Goal: Task Accomplishment & Management: Manage account settings

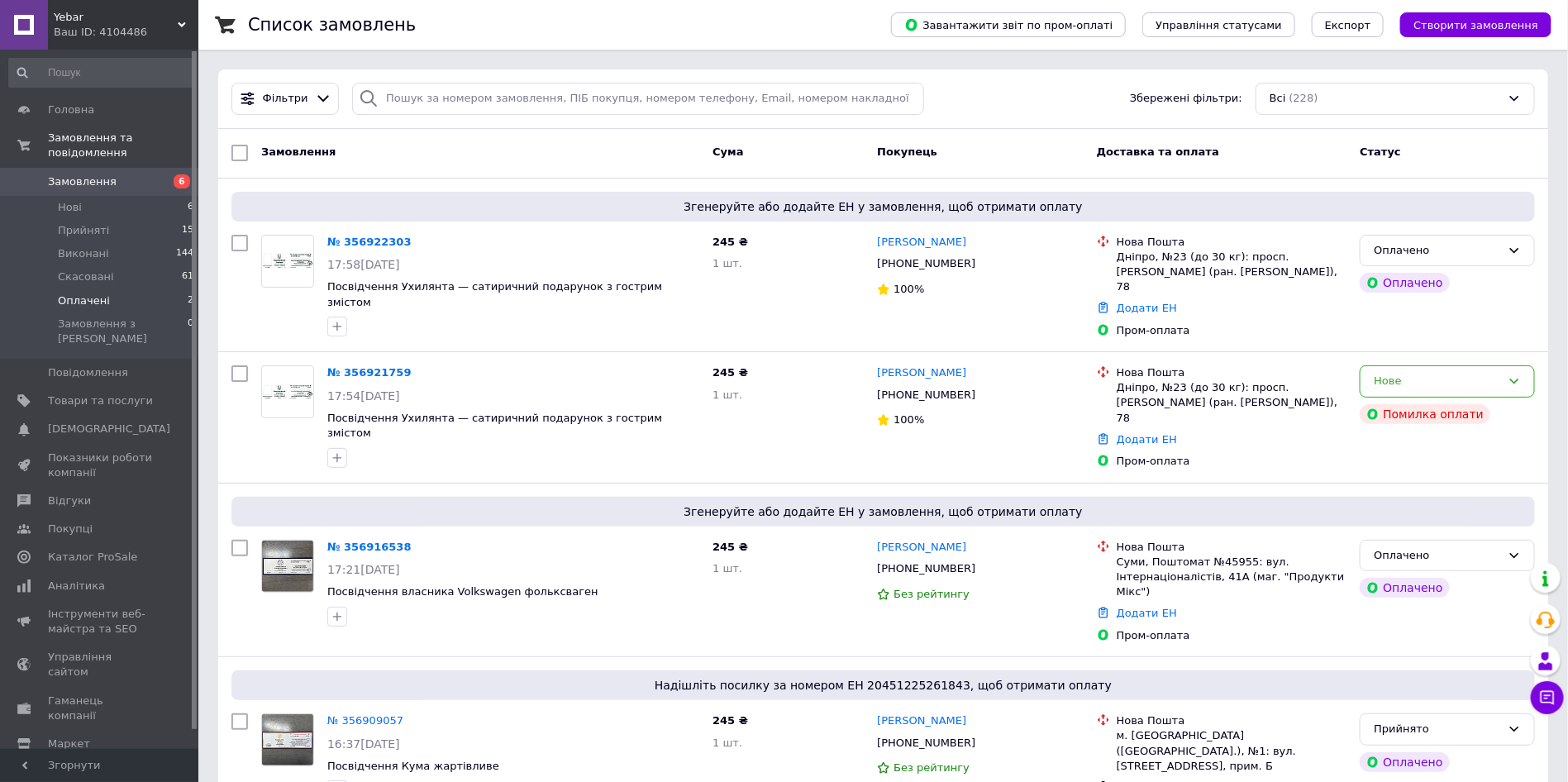
click at [102, 294] on span "Оплачені" at bounding box center [83, 301] width 52 height 15
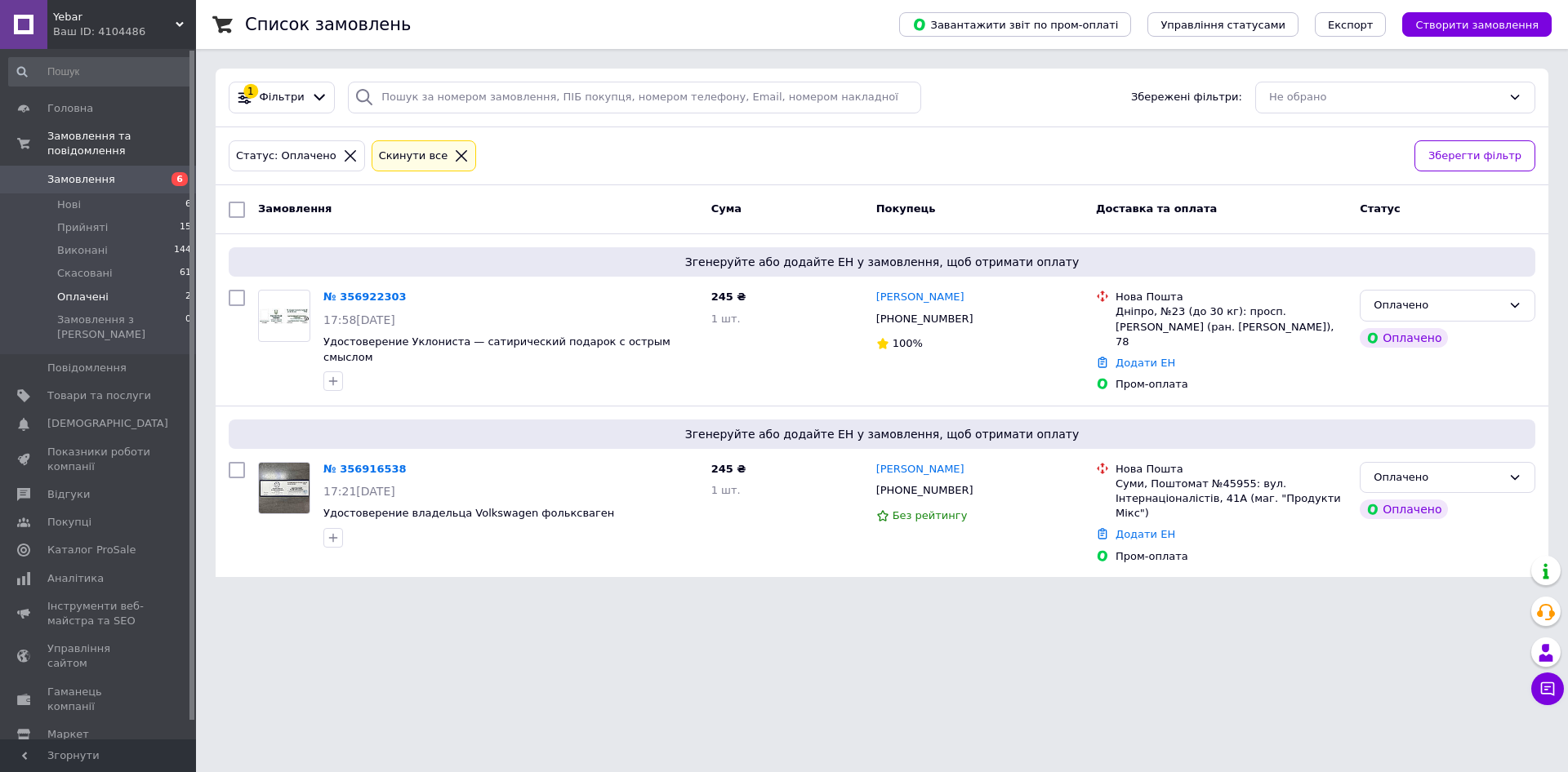
click at [353, 292] on link "№ 356922303" at bounding box center [365, 297] width 83 height 13
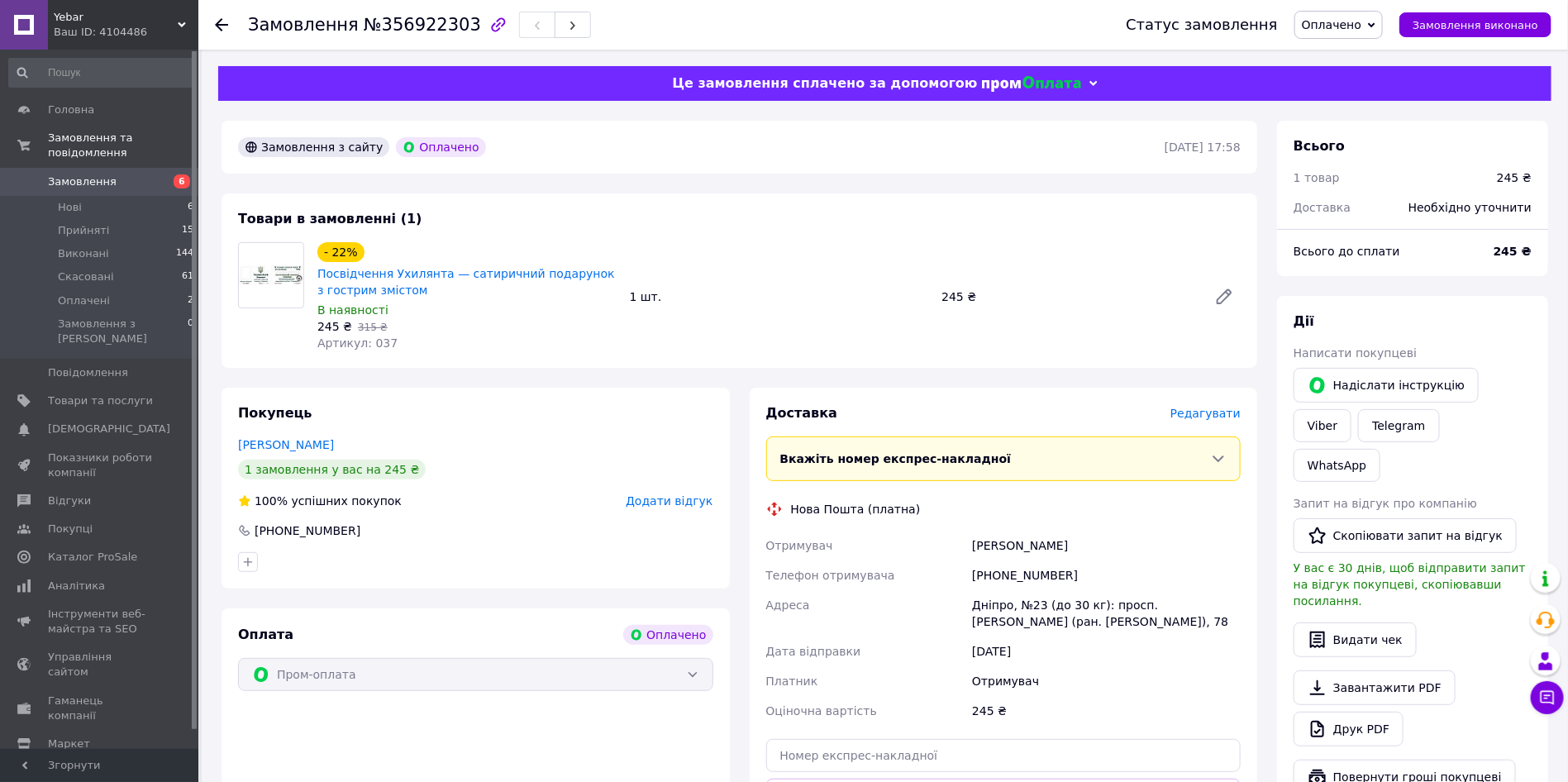
click at [1005, 572] on div "[PHONE_NUMBER]" at bounding box center [1106, 575] width 275 height 29
copy div "380994704243"
click at [987, 543] on div "[PERSON_NAME]" at bounding box center [1106, 545] width 275 height 29
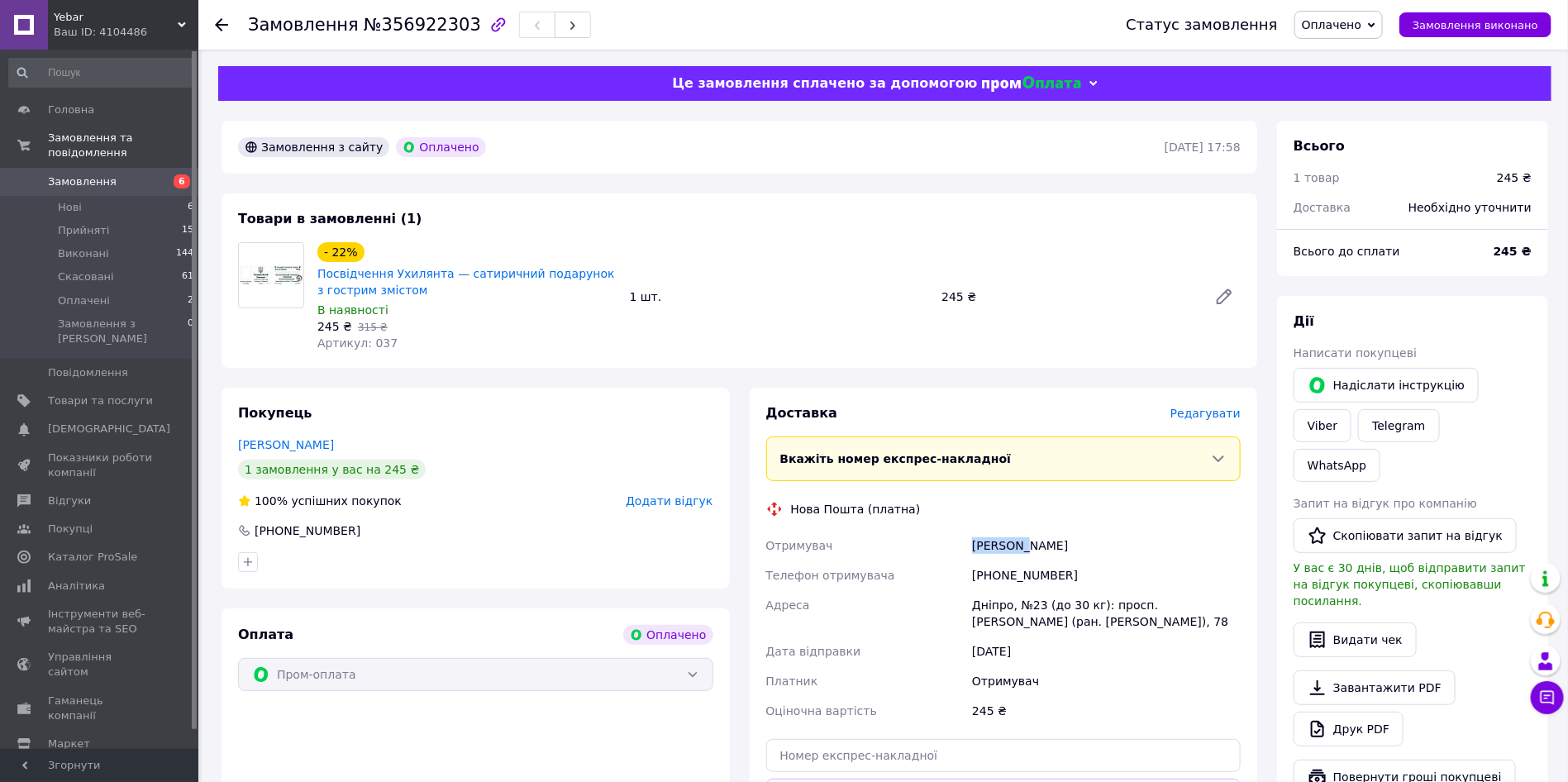
copy div "Кропива"
click at [1056, 548] on div "[PERSON_NAME]" at bounding box center [1106, 545] width 275 height 29
copy div "[PERSON_NAME]"
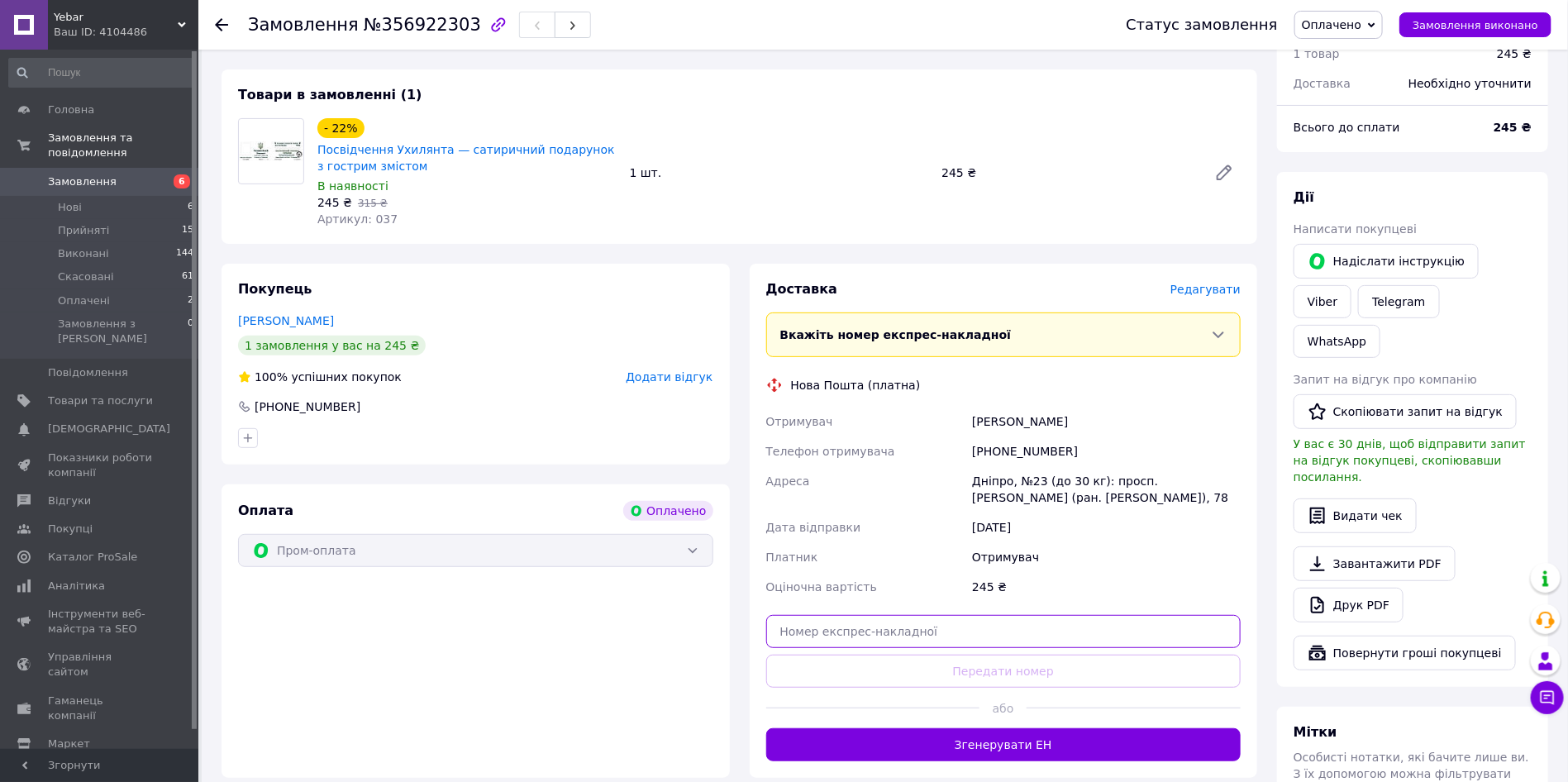
click at [917, 633] on input "text" at bounding box center [1004, 631] width 475 height 33
paste input "20451225366661"
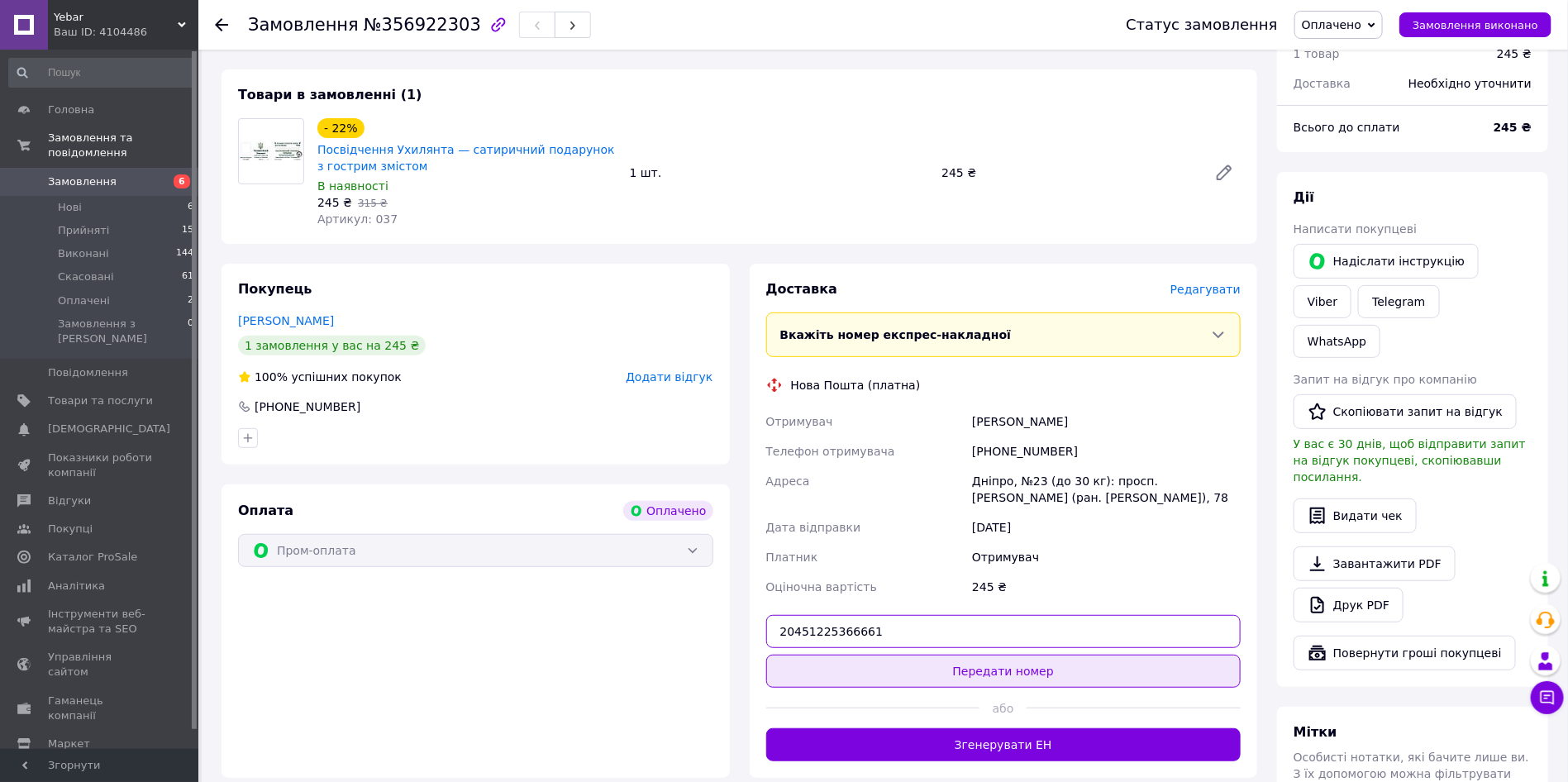
type input "20451225366661"
click at [922, 675] on button "Передати номер" at bounding box center [1004, 672] width 475 height 33
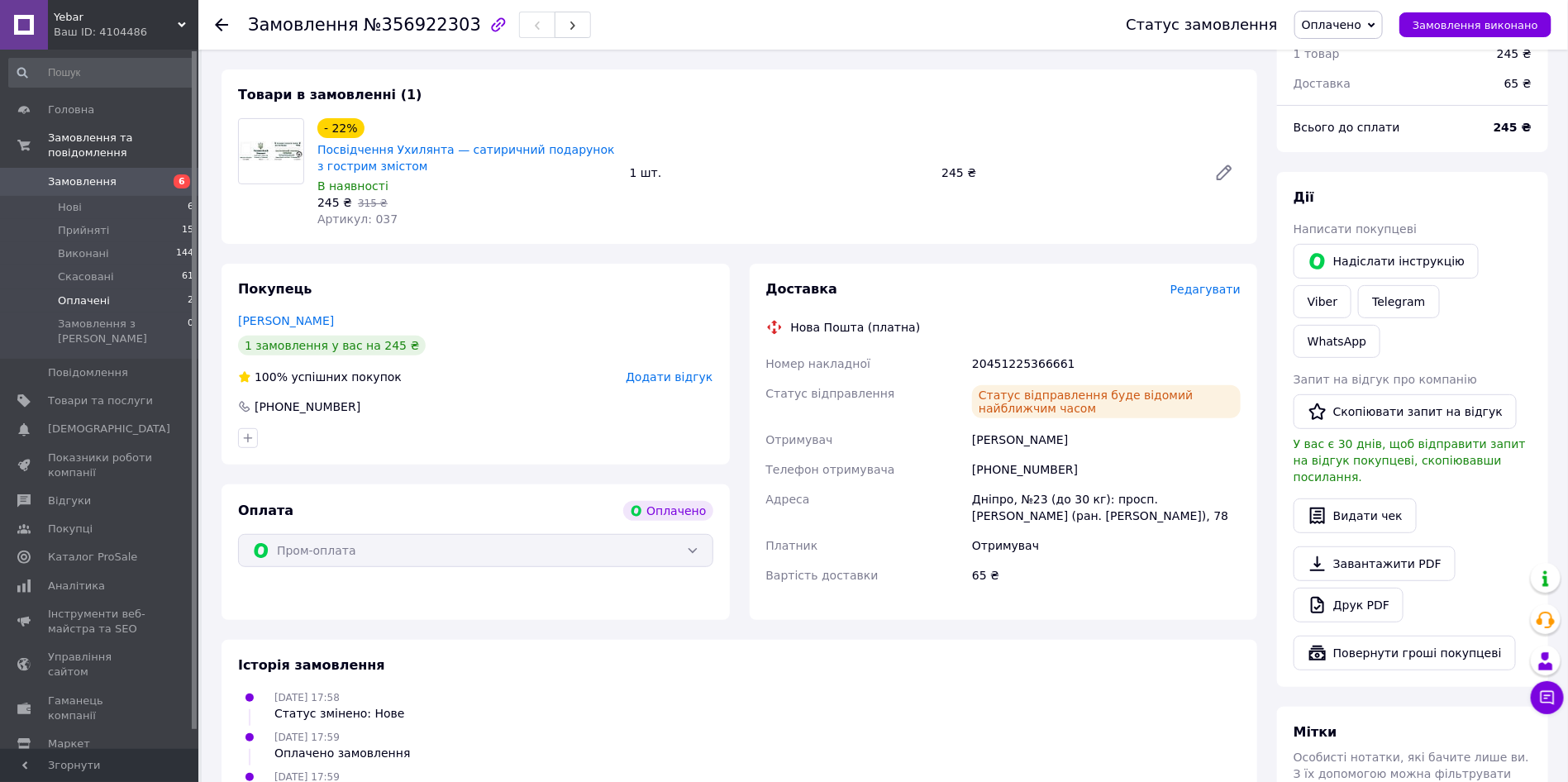
click at [114, 289] on li "Оплачені 2" at bounding box center [102, 300] width 204 height 23
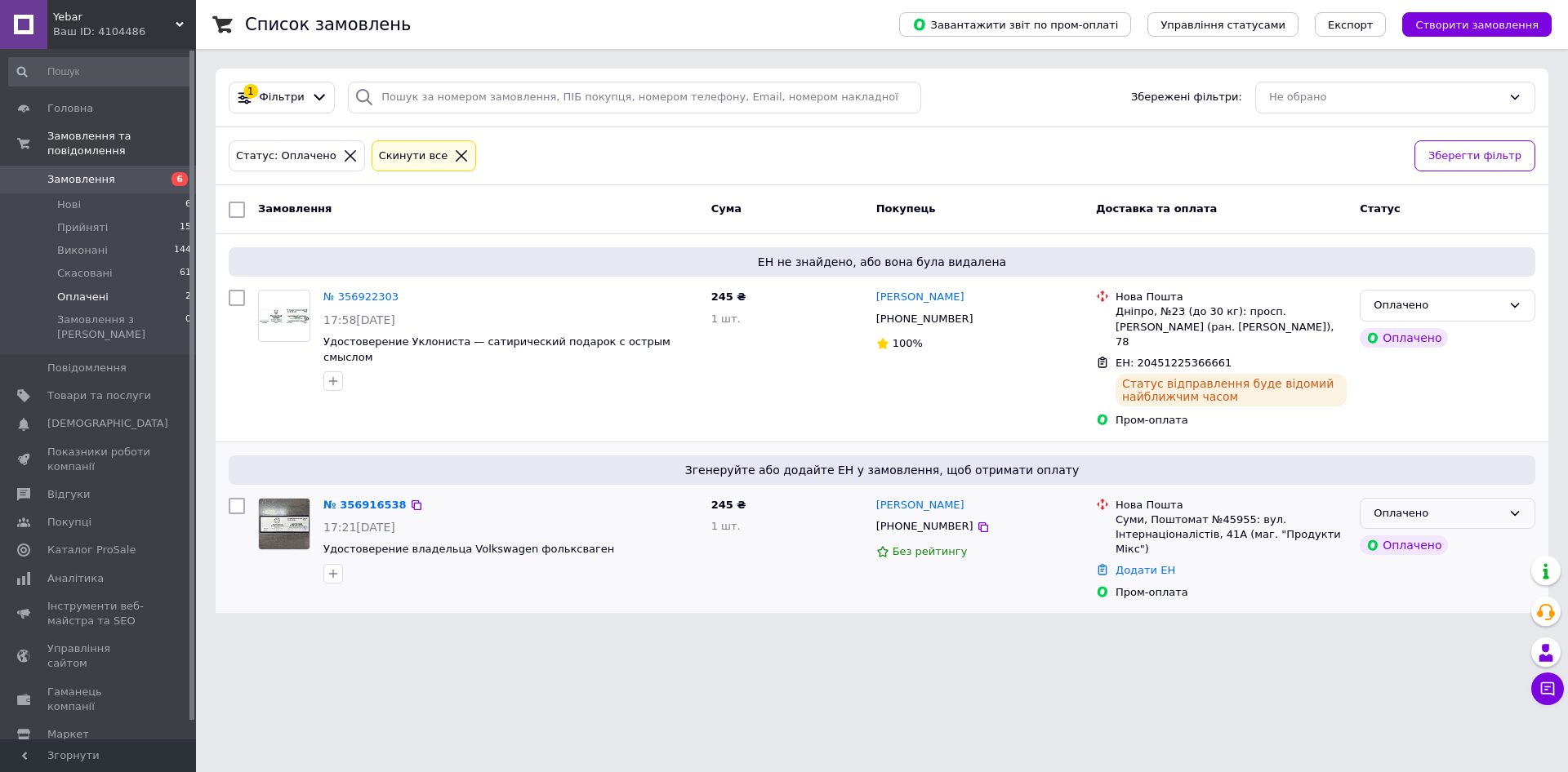
click at [1419, 506] on div "Оплачено" at bounding box center [1437, 514] width 128 height 17
click at [1431, 534] on li "Прийнято" at bounding box center [1447, 546] width 174 height 30
click at [346, 498] on link "№ 356916538" at bounding box center [365, 505] width 83 height 13
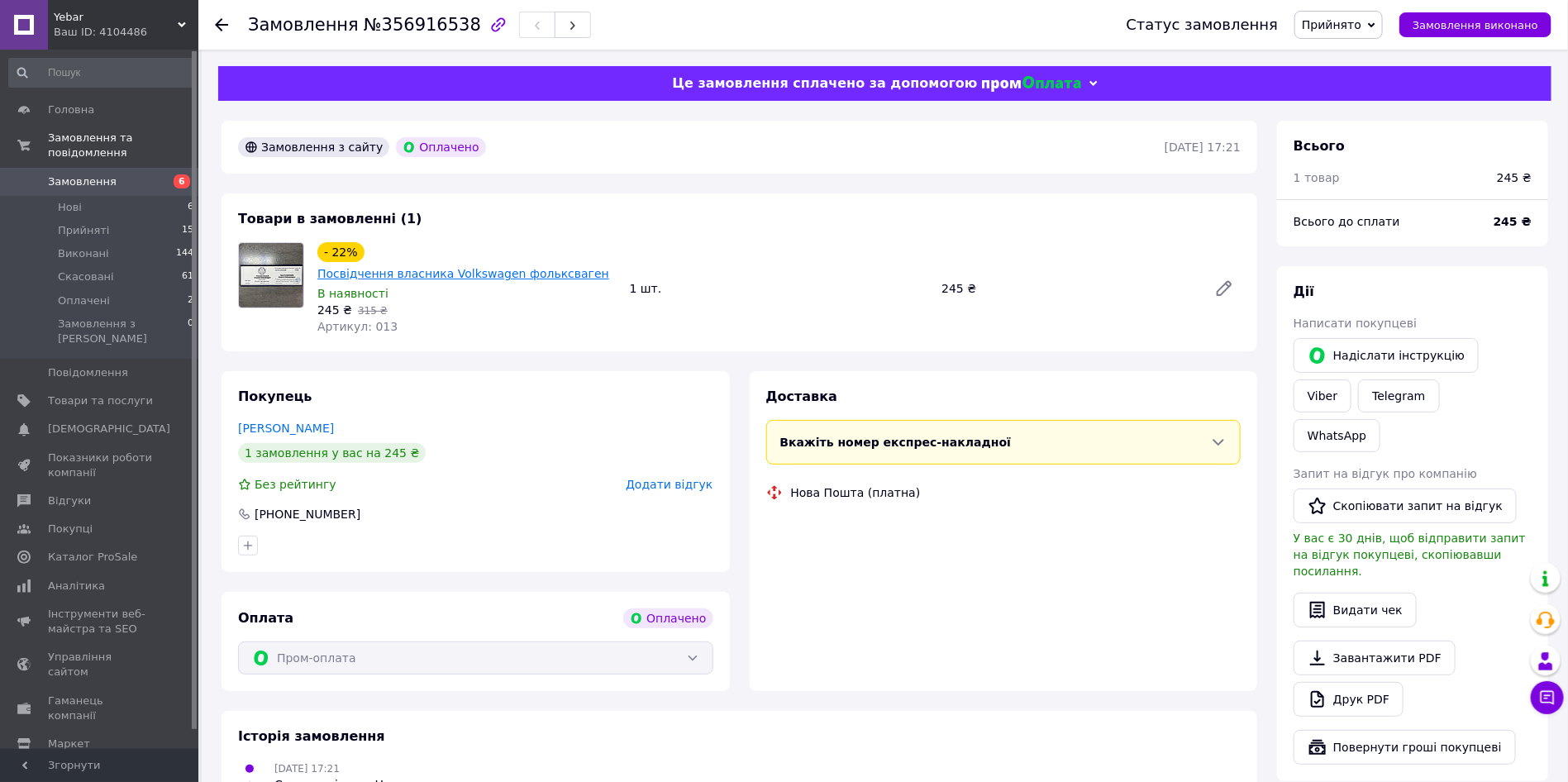
click at [427, 267] on link "Посвідчення власника Volkswagen фольксваген" at bounding box center [463, 274] width 292 height 13
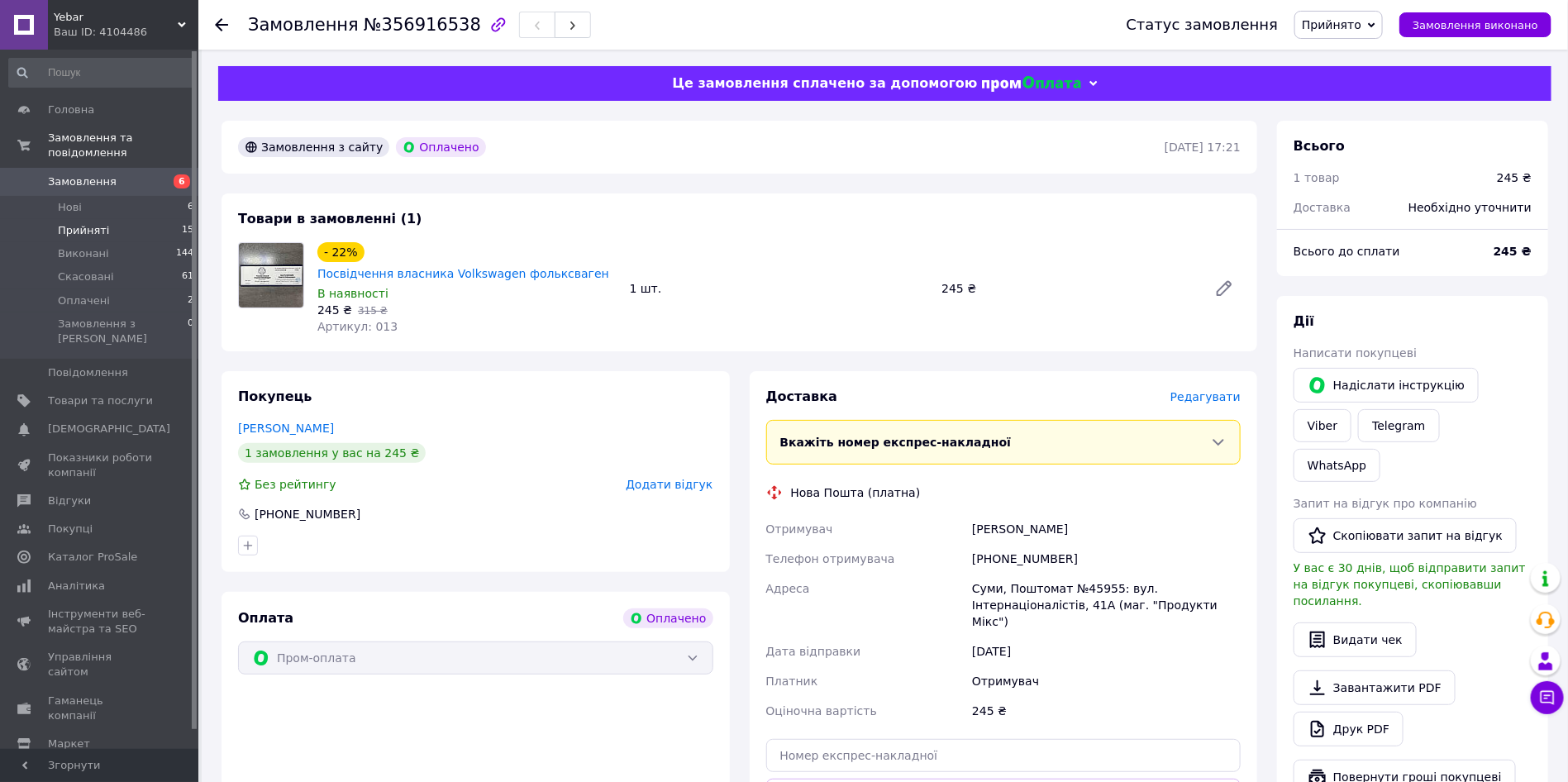
click at [86, 219] on li "Прийняті 15" at bounding box center [102, 230] width 204 height 23
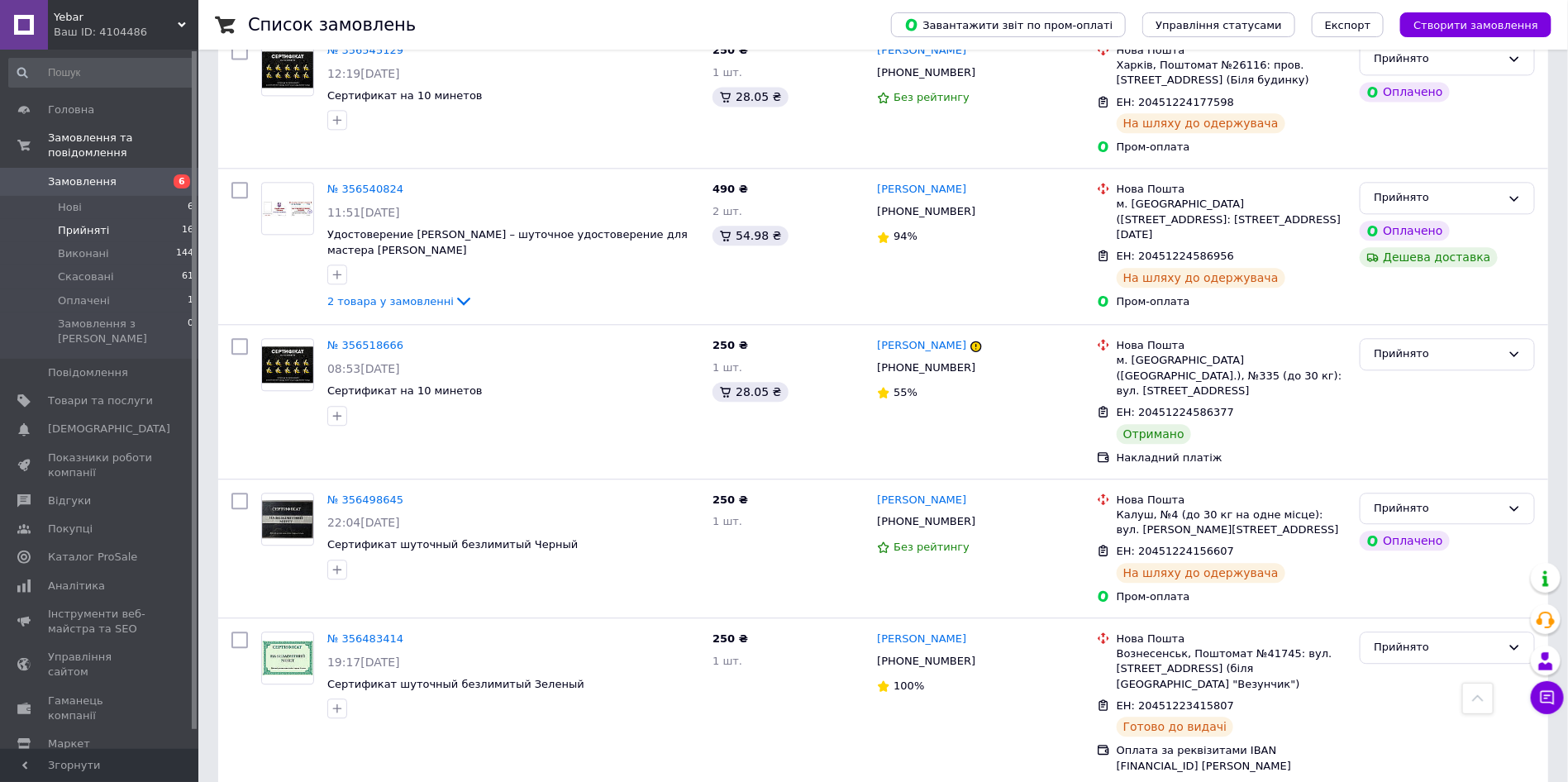
scroll to position [1860, 0]
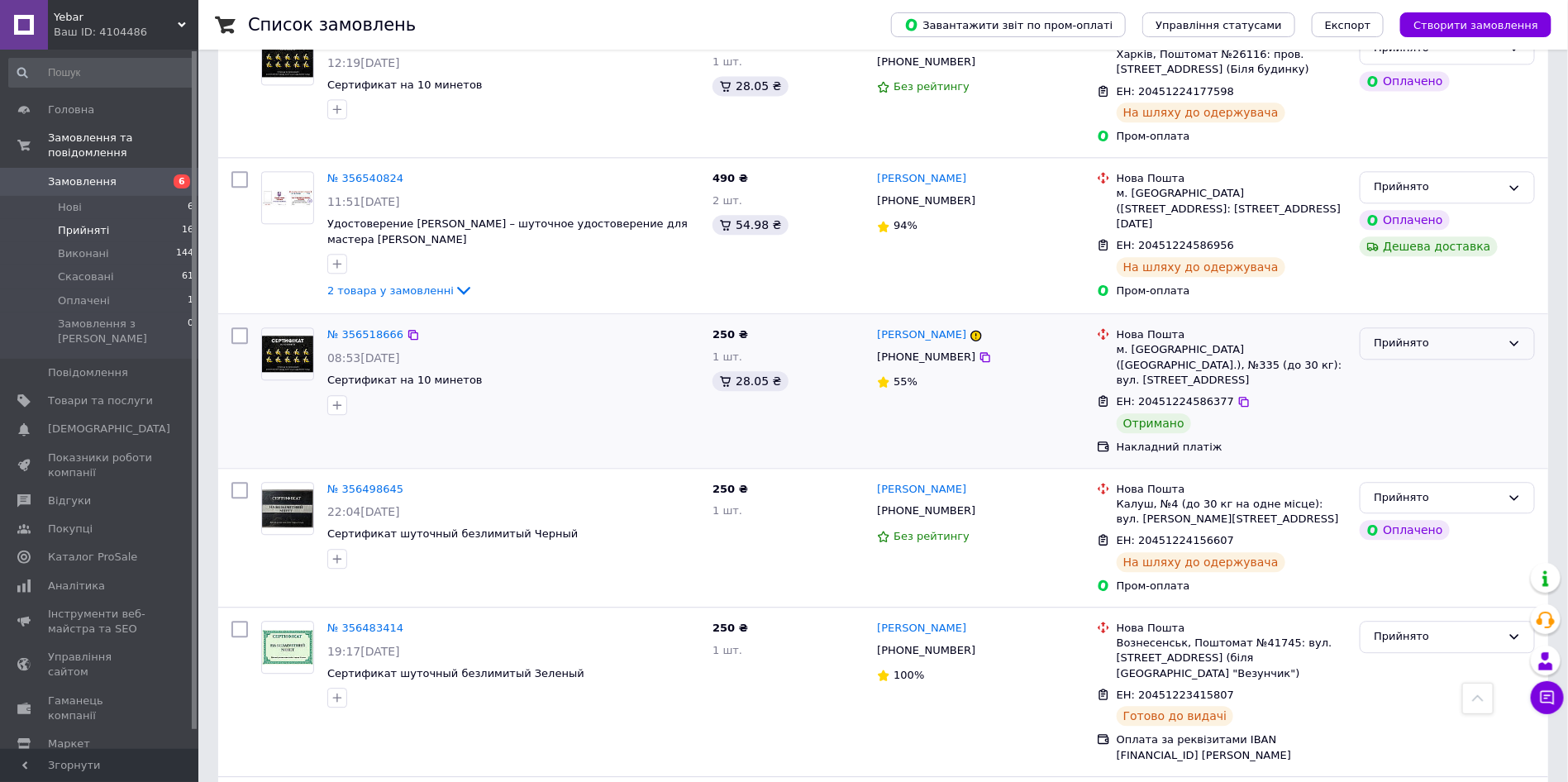
click at [1398, 335] on div "Прийнято" at bounding box center [1437, 343] width 128 height 17
click at [1440, 363] on li "Виконано" at bounding box center [1447, 378] width 173 height 30
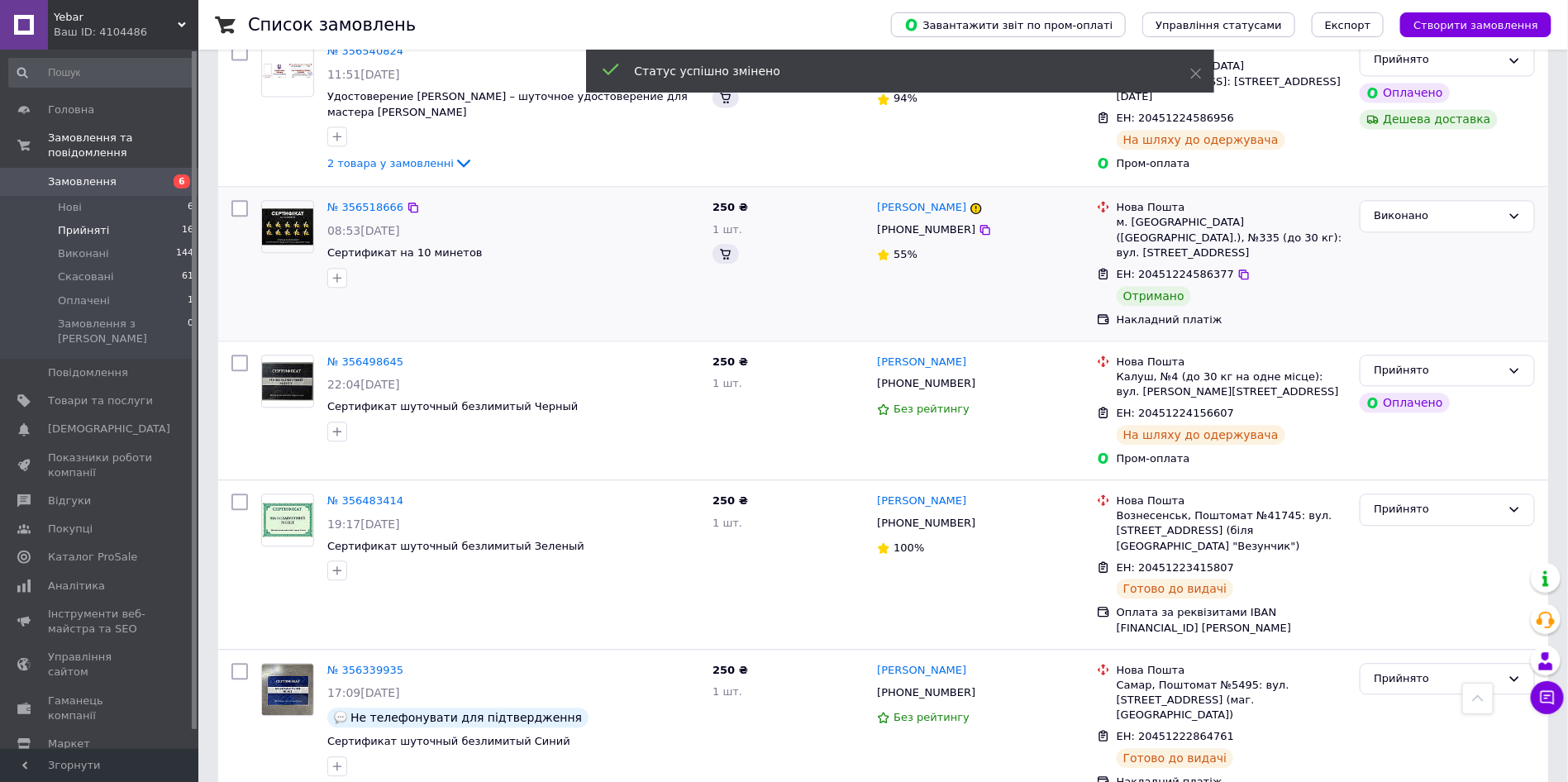
scroll to position [1988, 0]
click at [72, 200] on span "Нові" at bounding box center [70, 207] width 24 height 15
click at [73, 200] on span "Нові" at bounding box center [70, 207] width 24 height 15
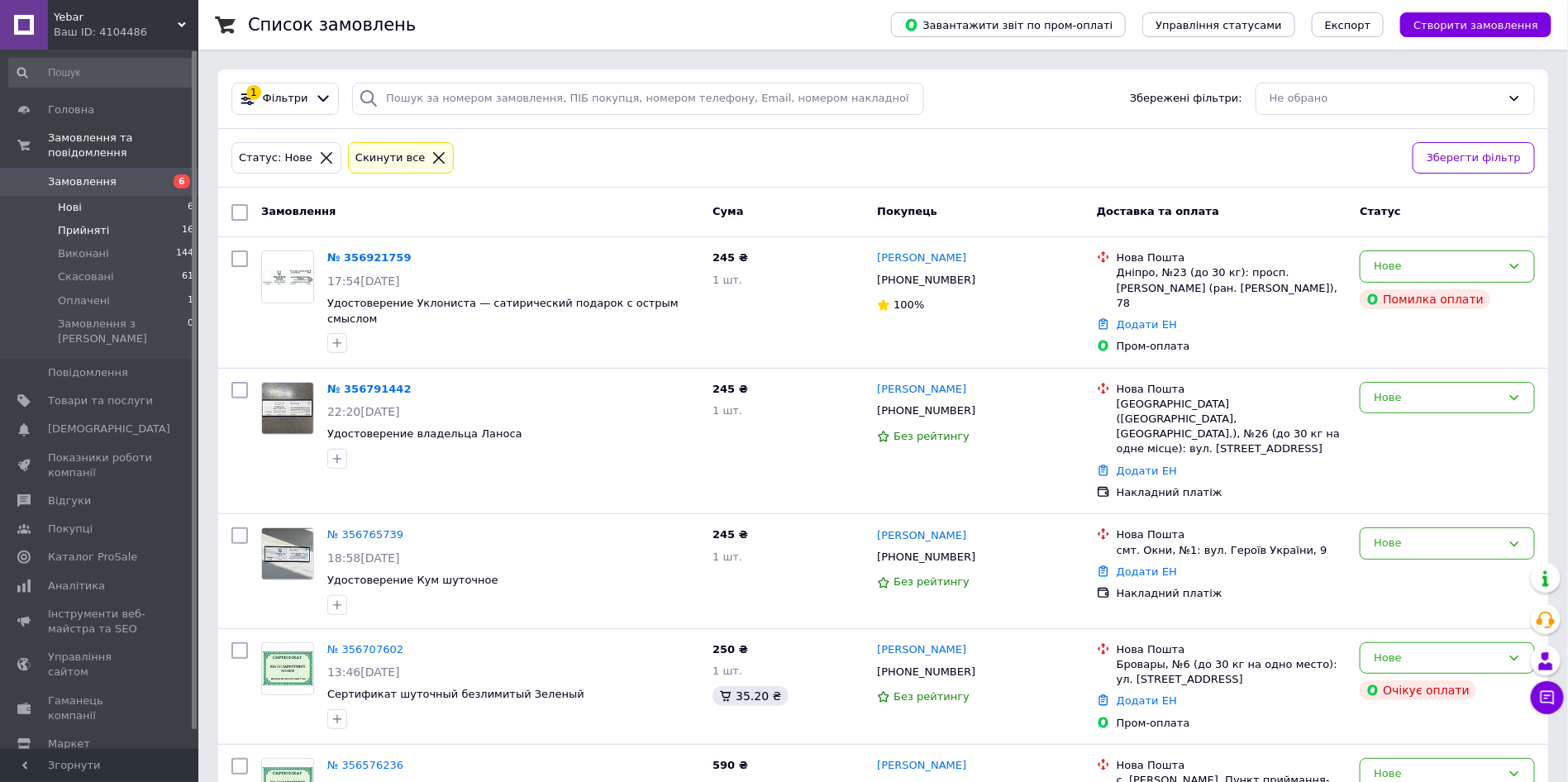
click at [78, 223] on span "Прийняті" at bounding box center [83, 230] width 51 height 15
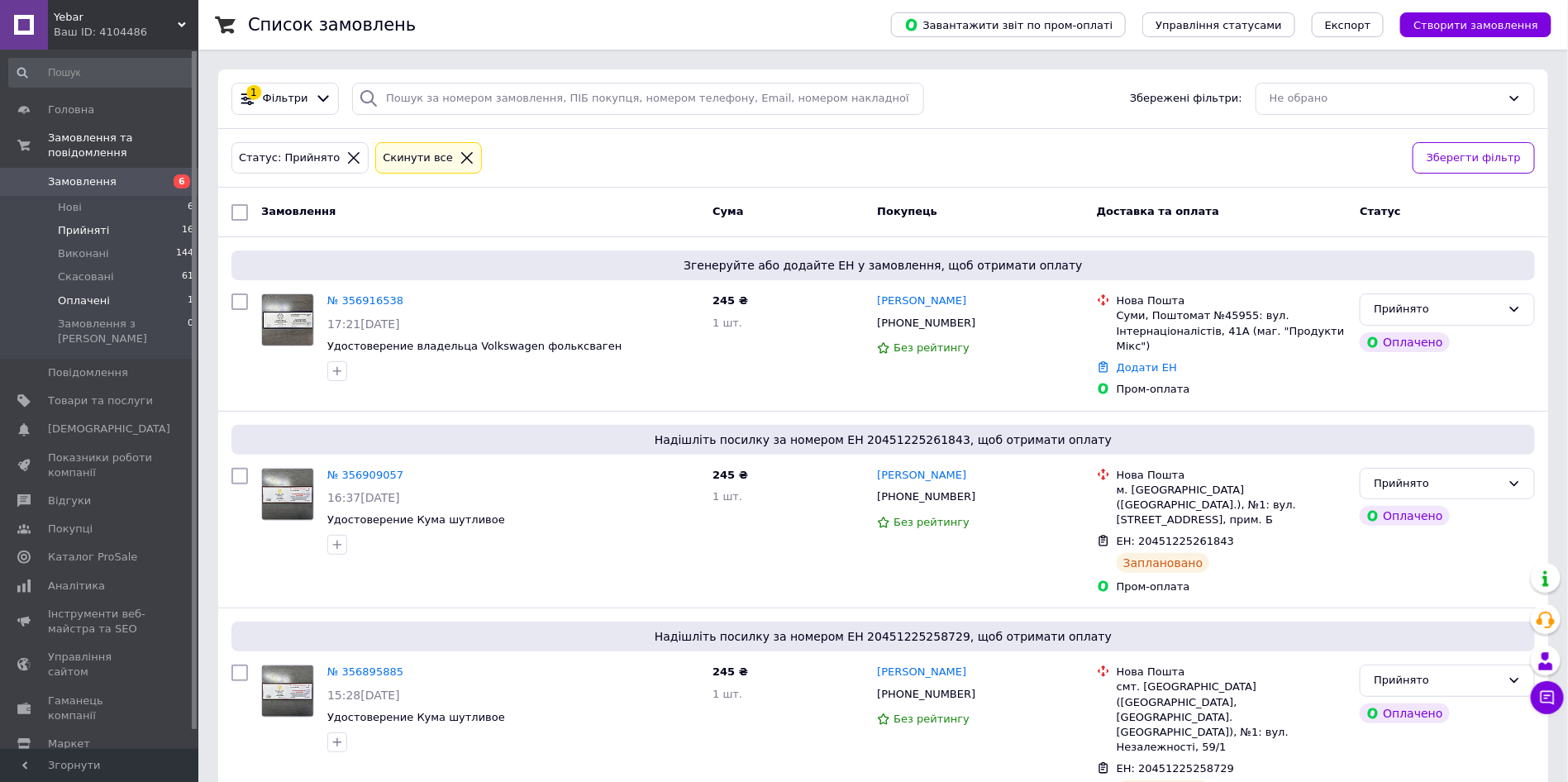
click at [111, 289] on li "Оплачені 1" at bounding box center [102, 300] width 204 height 23
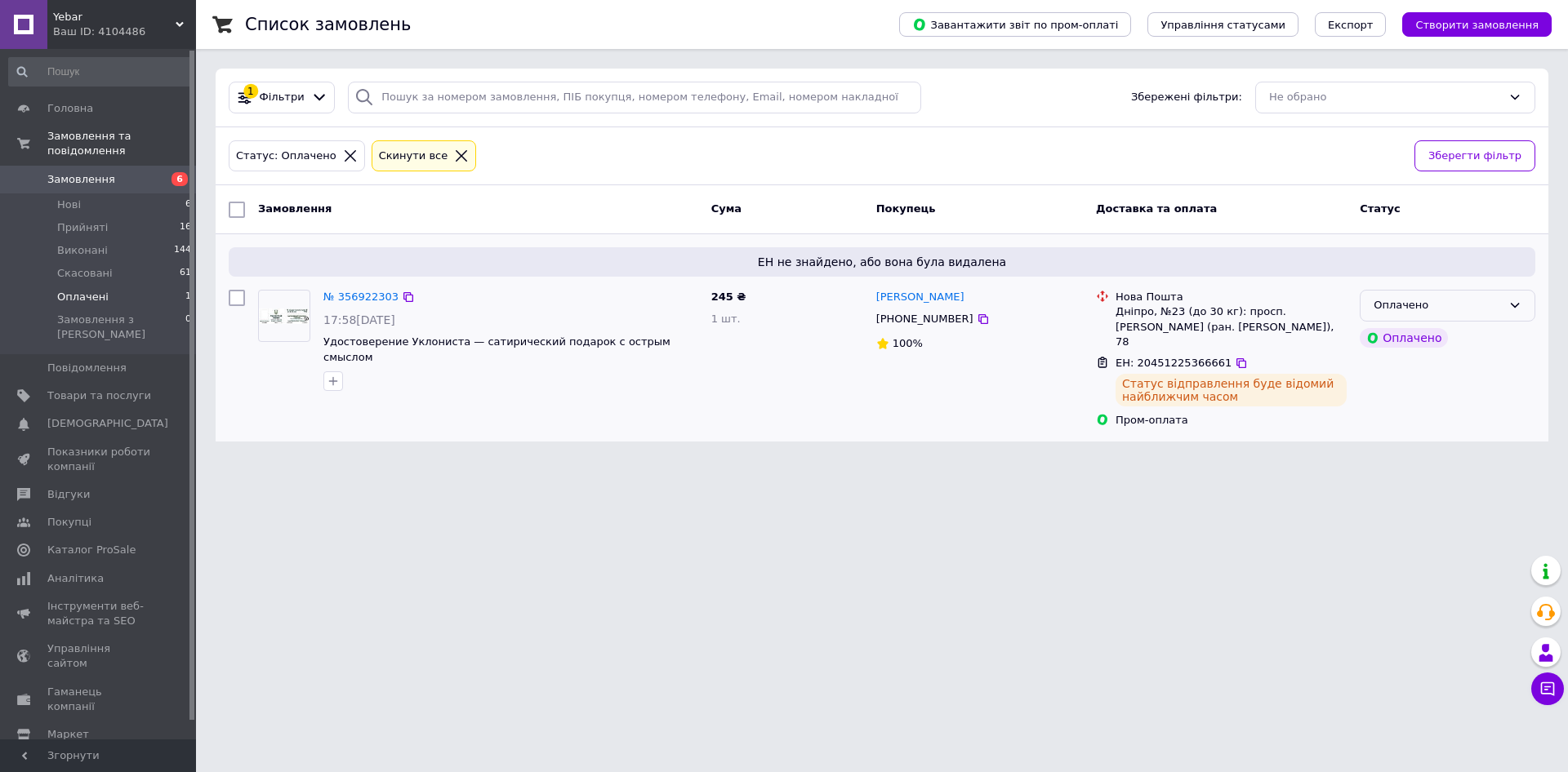
click at [1487, 306] on div "Оплачено" at bounding box center [1437, 305] width 128 height 17
click at [1431, 339] on li "Прийнято" at bounding box center [1447, 340] width 174 height 30
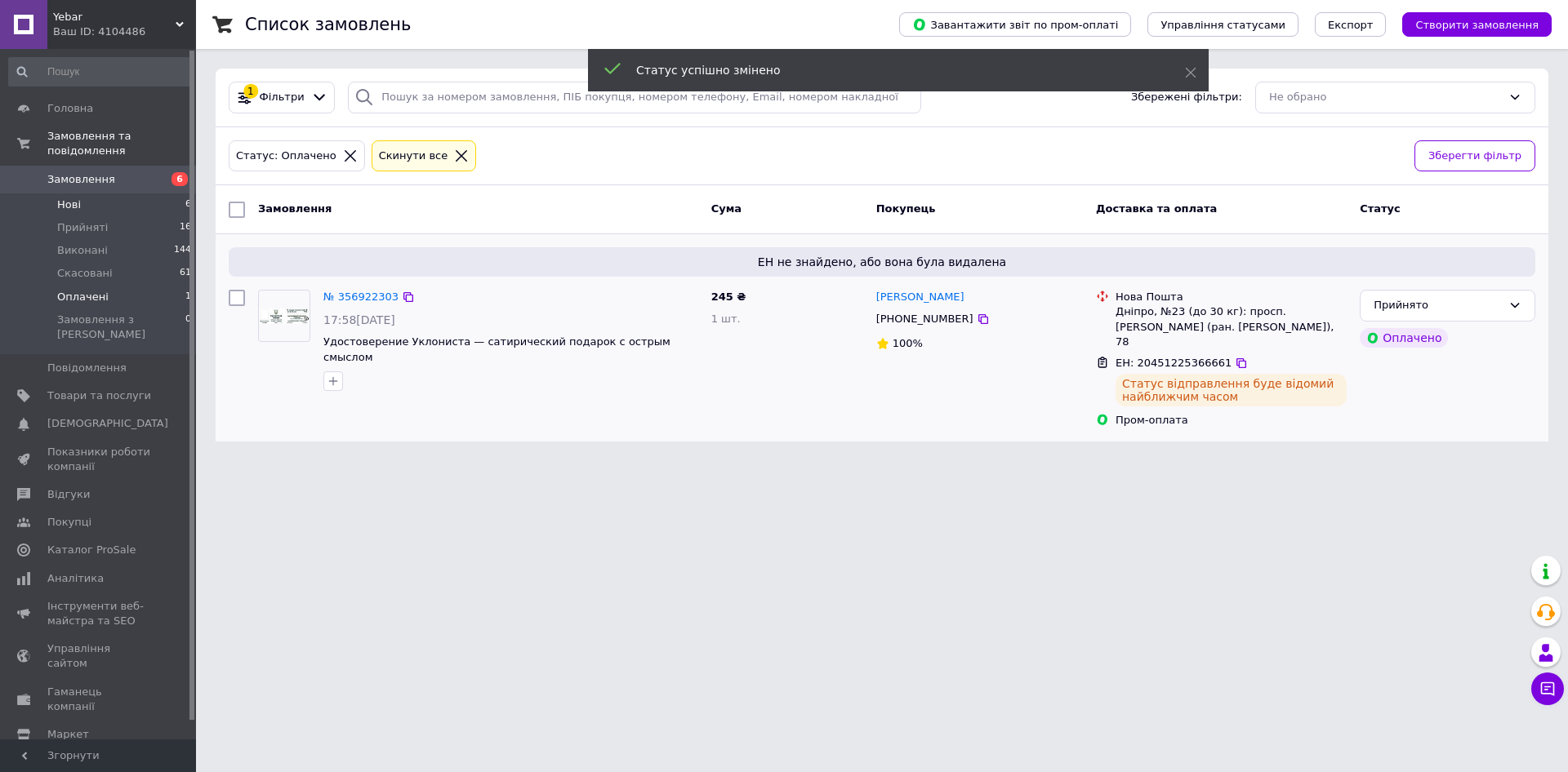
click at [65, 198] on span "Нові" at bounding box center [69, 205] width 24 height 14
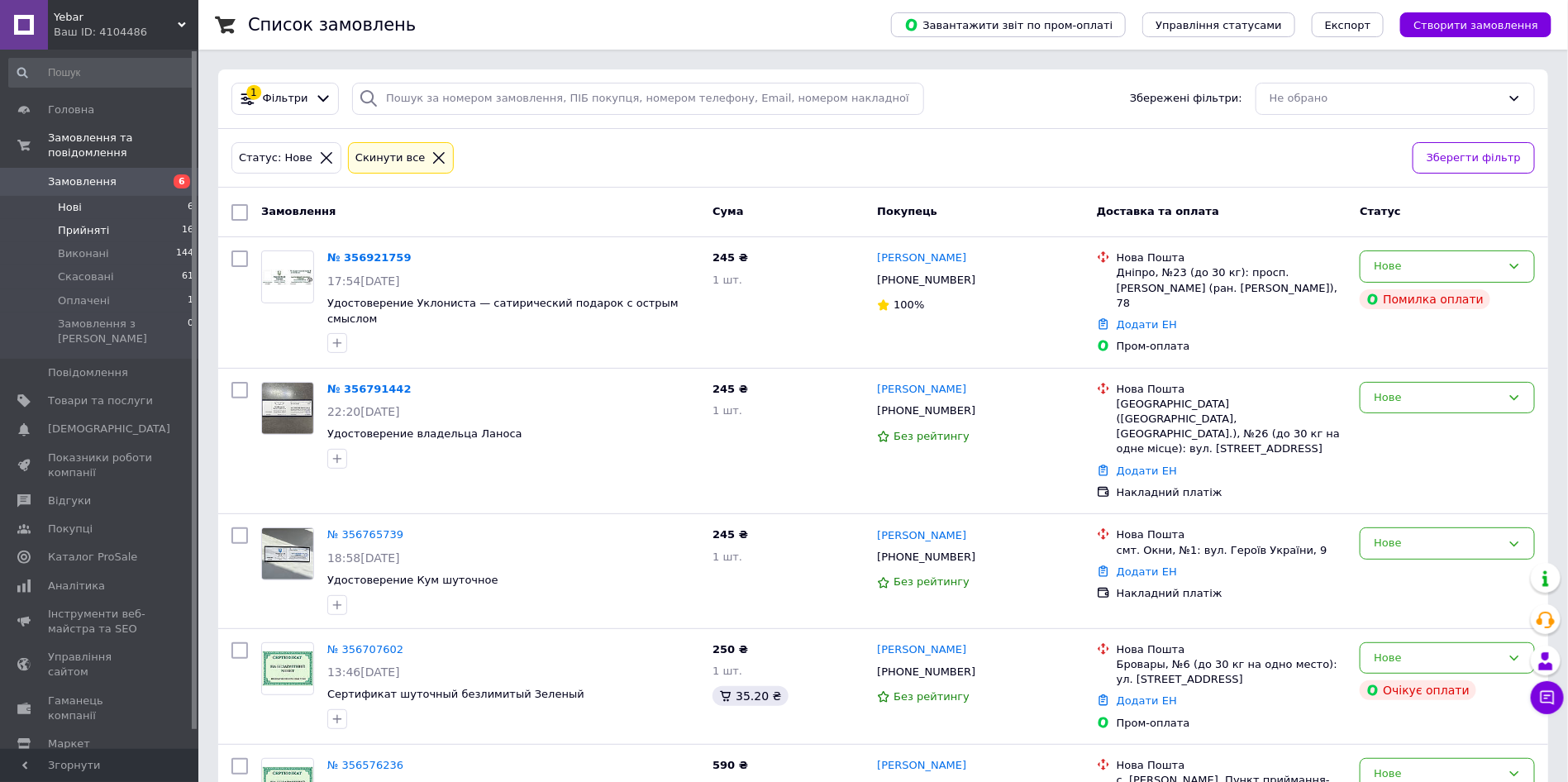
click at [107, 219] on li "Прийняті 16" at bounding box center [102, 230] width 204 height 23
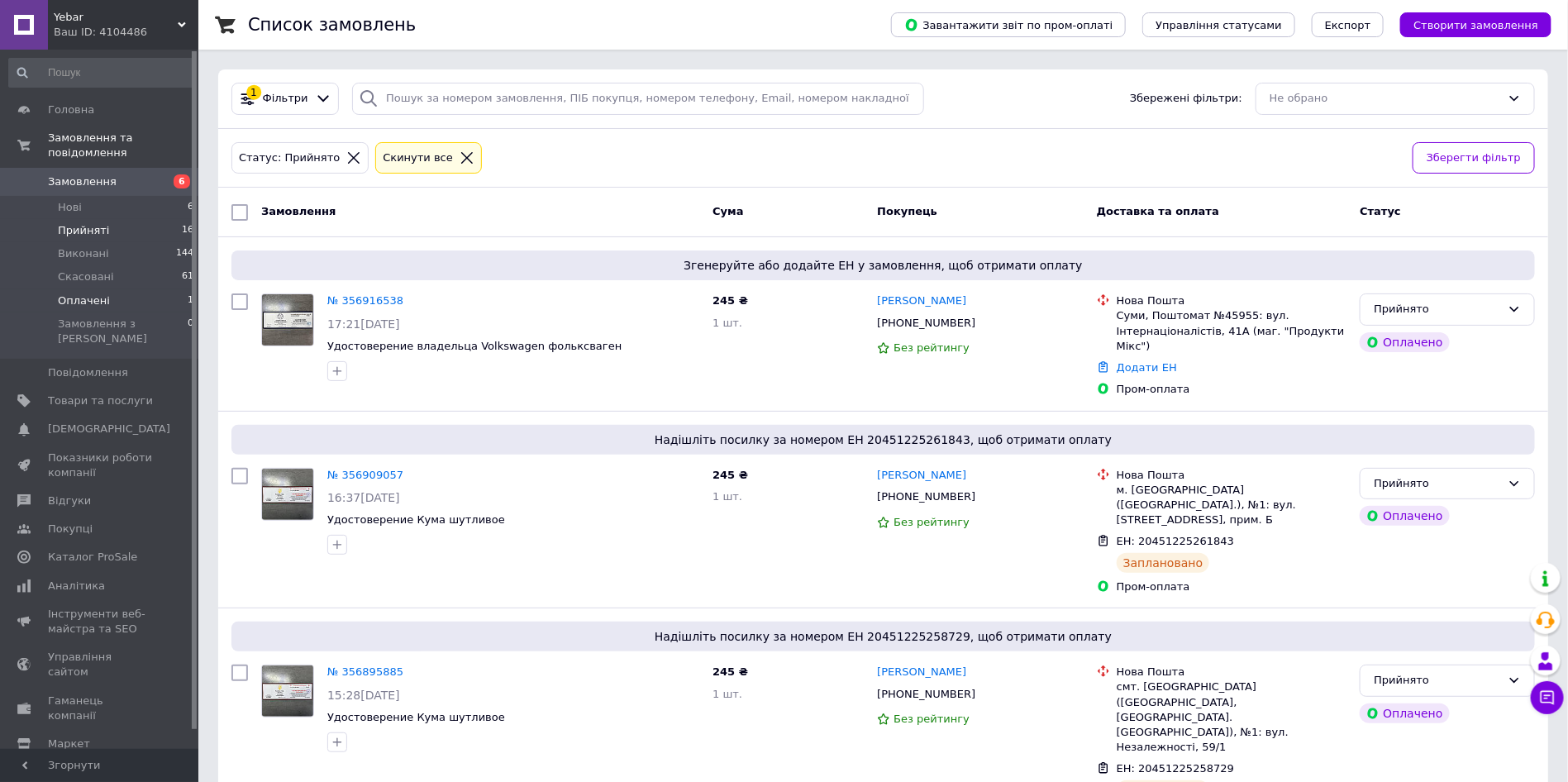
click at [79, 294] on span "Оплачені" at bounding box center [83, 301] width 52 height 15
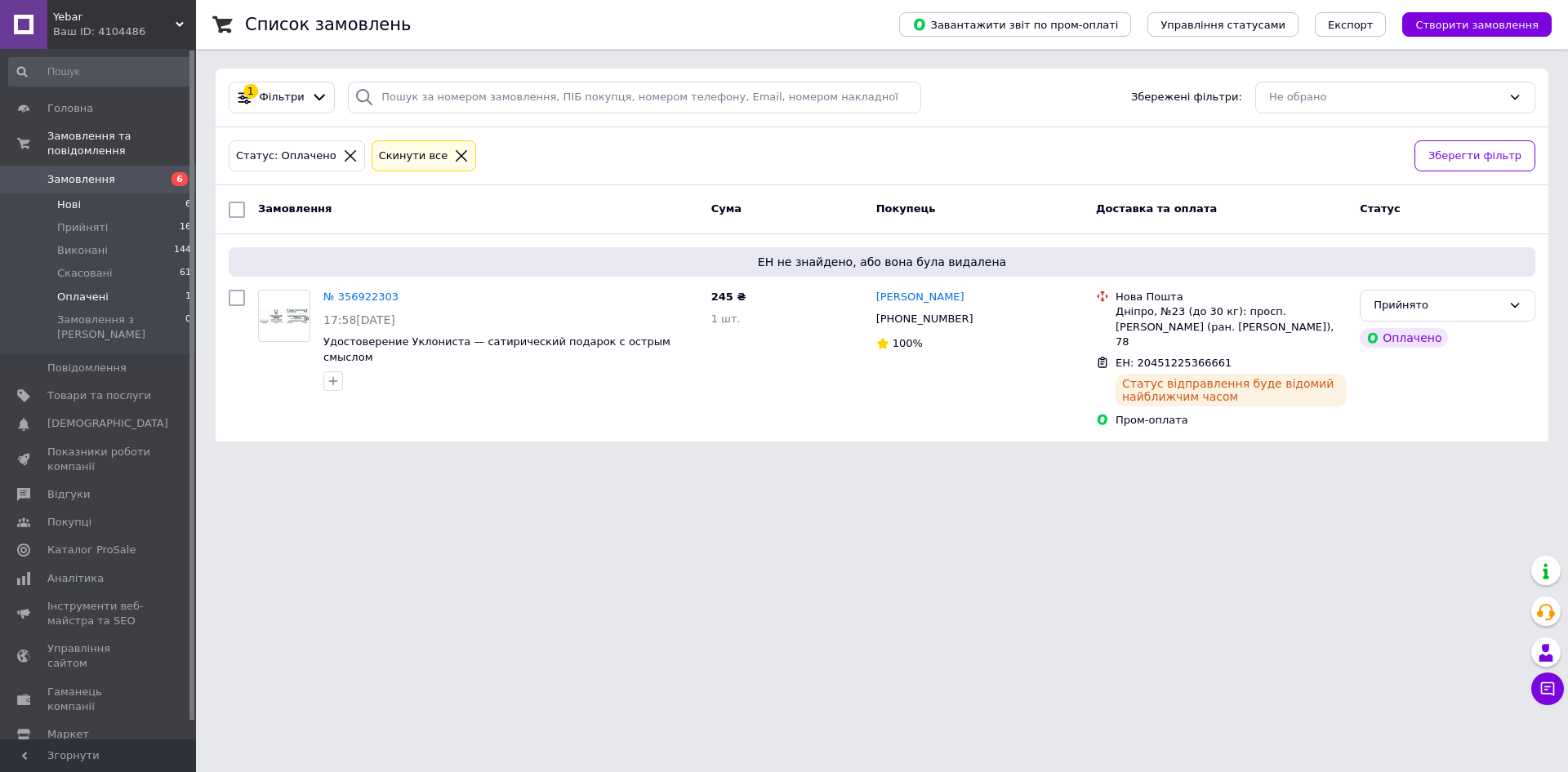
click at [81, 196] on li "Нові 6" at bounding box center [101, 205] width 201 height 23
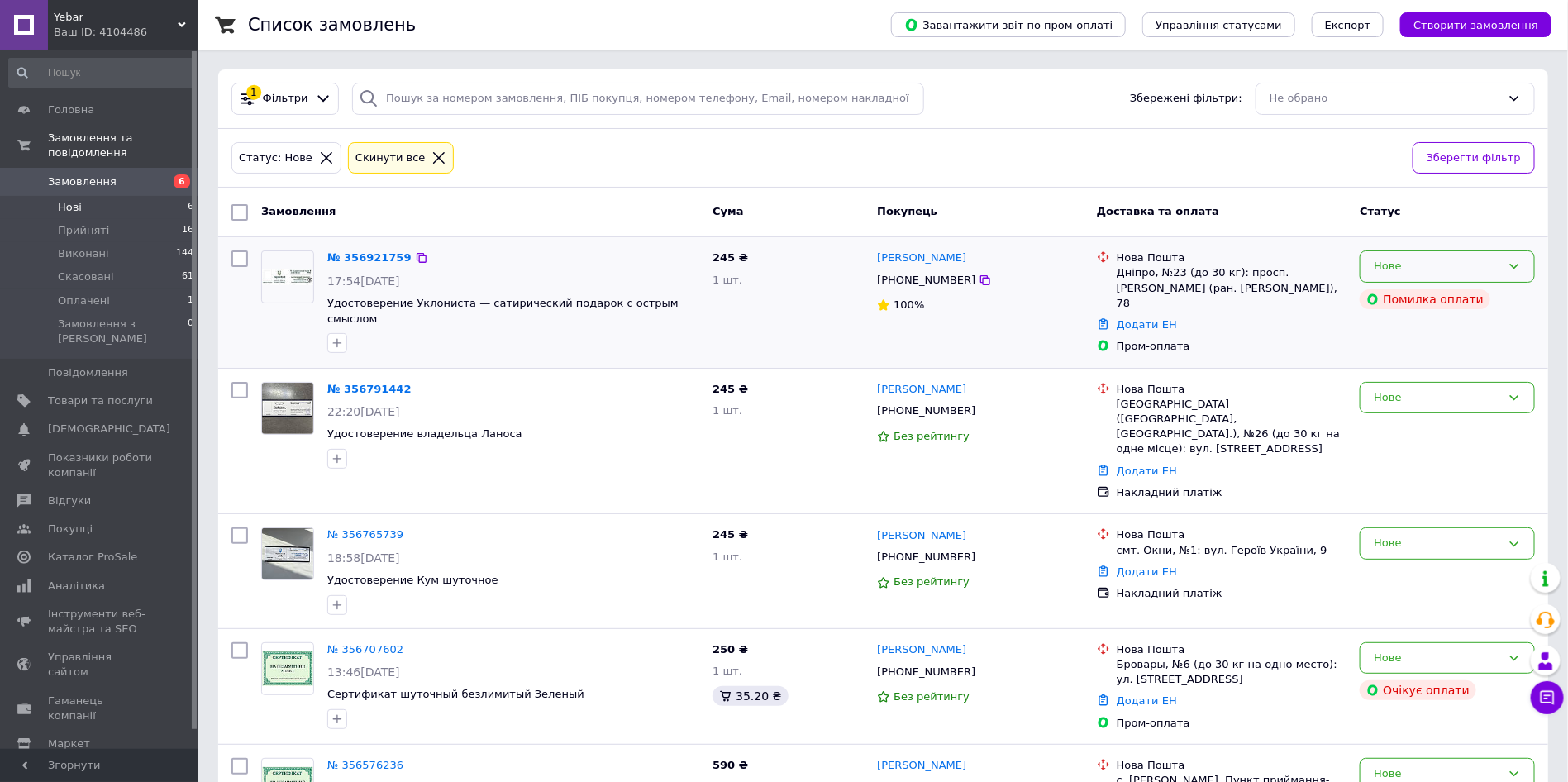
click at [1507, 272] on icon at bounding box center [1514, 266] width 13 height 13
click at [1431, 352] on li "Скасовано" at bounding box center [1447, 362] width 173 height 30
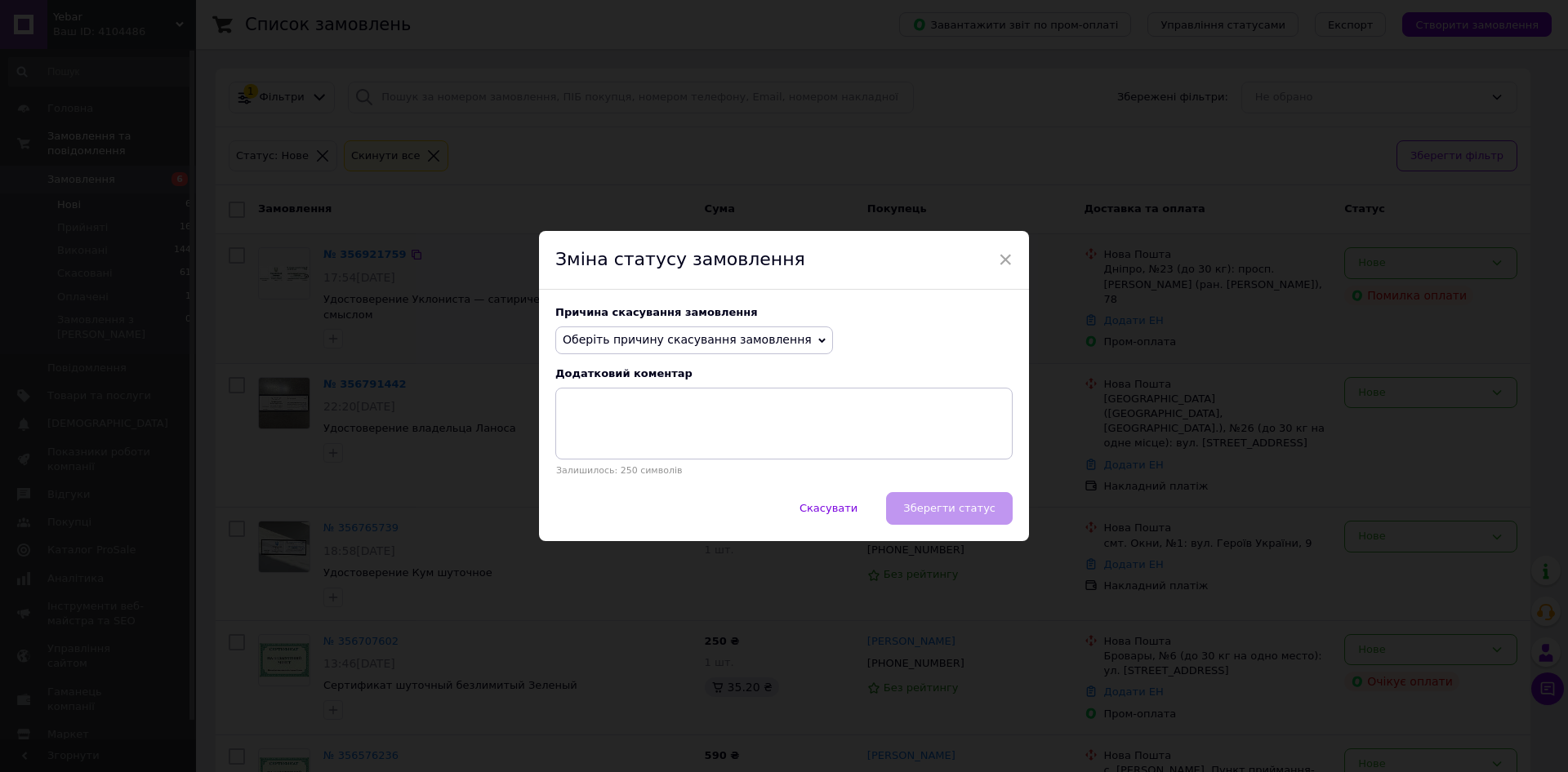
click at [726, 332] on span "Оберіть причину скасування замовлення" at bounding box center [694, 340] width 277 height 28
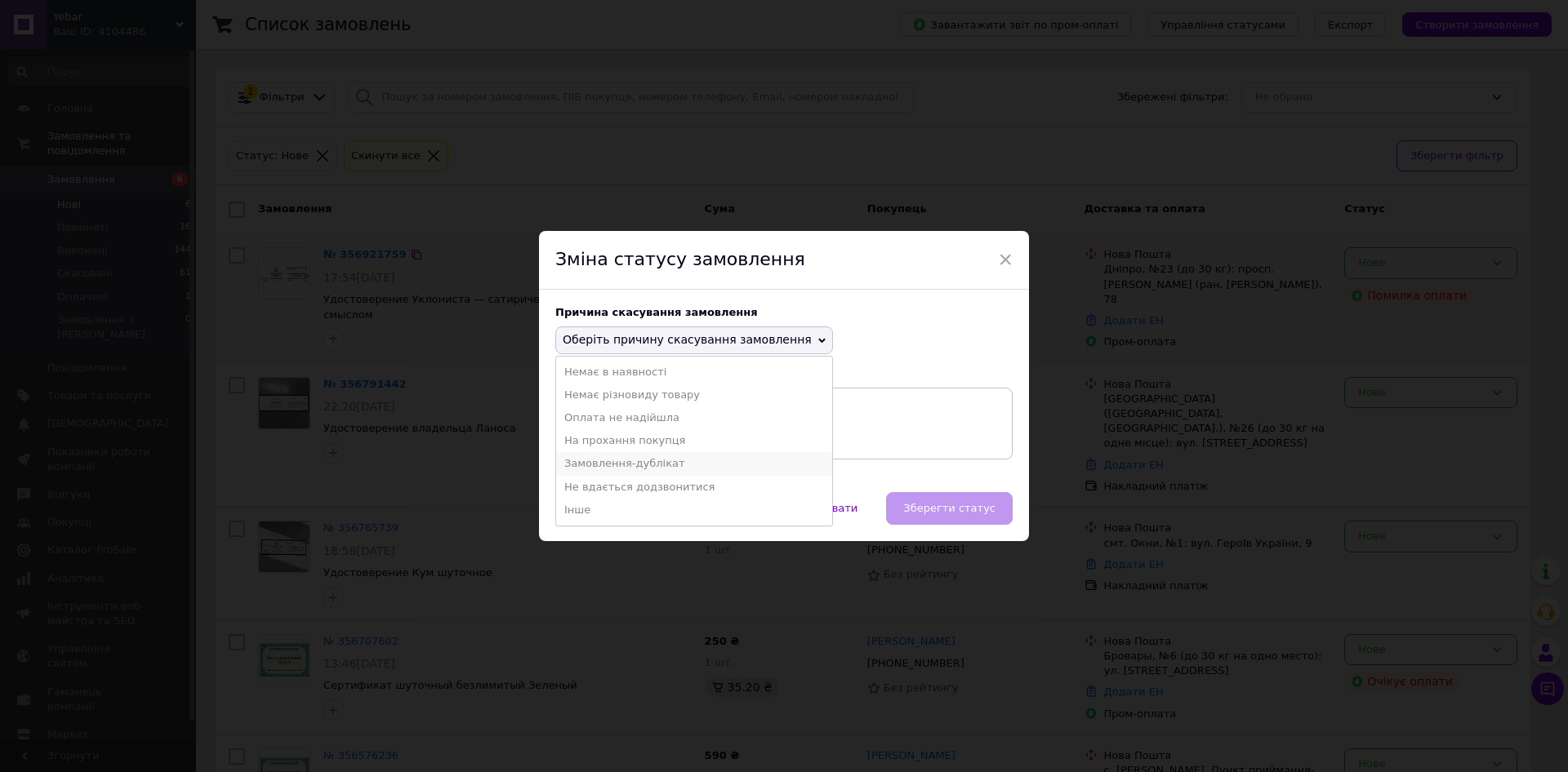
click at [698, 458] on li "Замовлення-дублікат" at bounding box center [694, 463] width 276 height 23
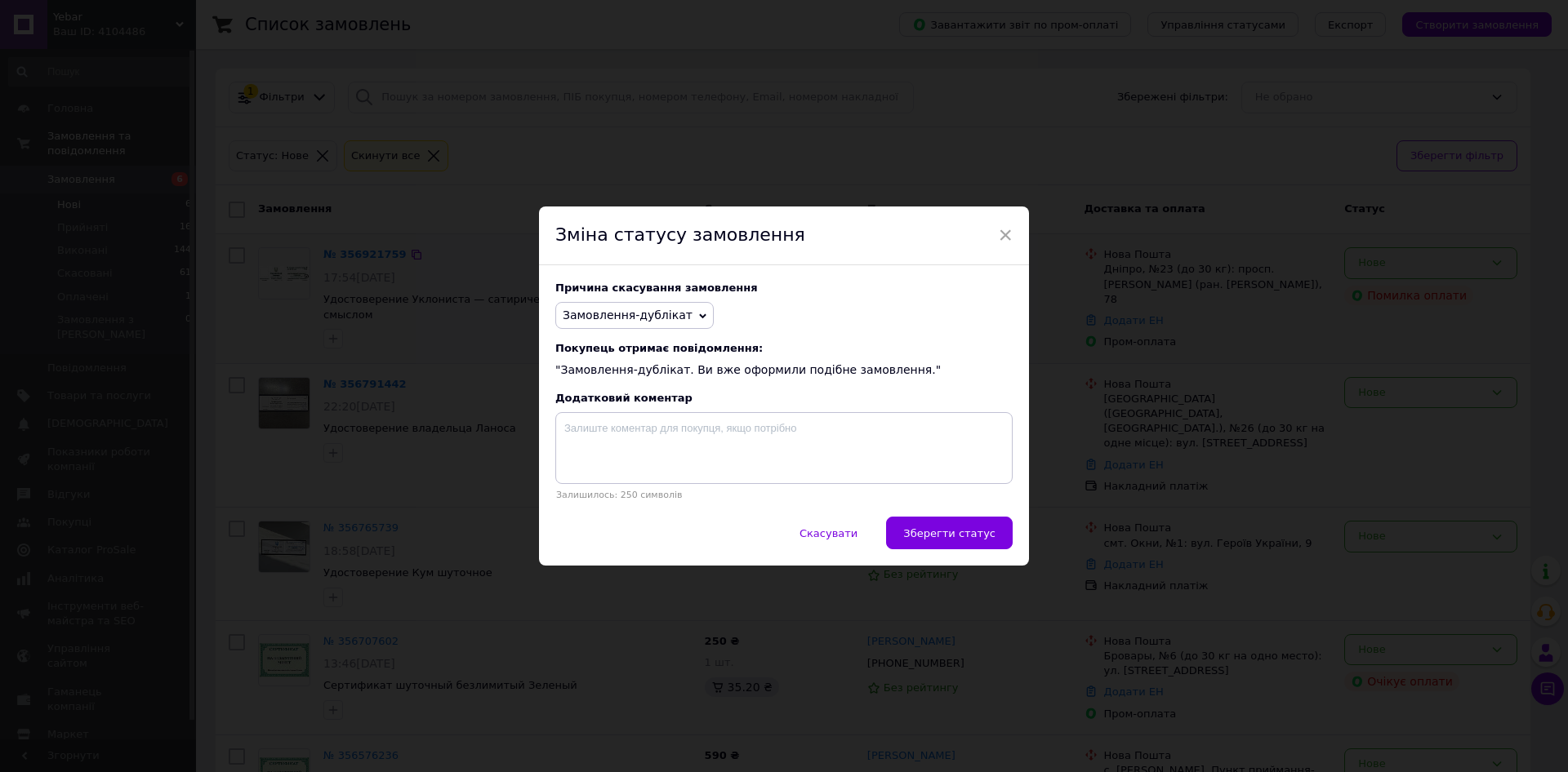
click at [973, 538] on span "Зберегти статус" at bounding box center [949, 534] width 92 height 13
